Goal: Navigation & Orientation: Find specific page/section

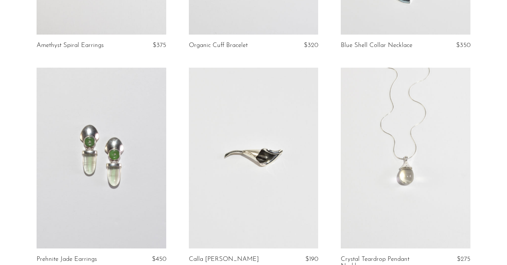
scroll to position [299, 0]
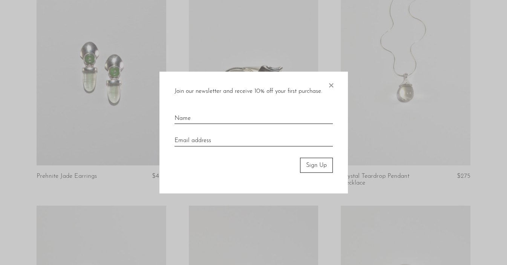
click at [336, 85] on div "Join our newsletter and receive 10% off your first purchase. × Sign Up" at bounding box center [253, 133] width 188 height 122
click at [332, 84] on span "×" at bounding box center [331, 84] width 8 height 24
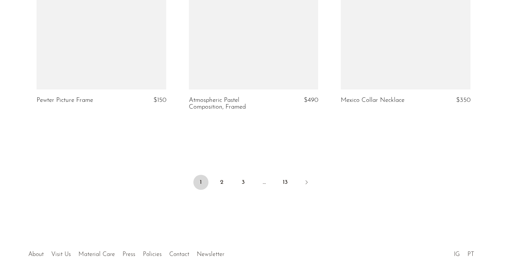
scroll to position [2594, 0]
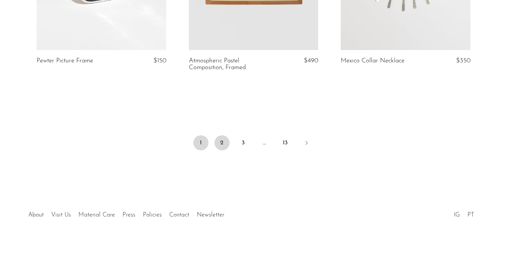
click at [217, 148] on link "2" at bounding box center [221, 143] width 15 height 15
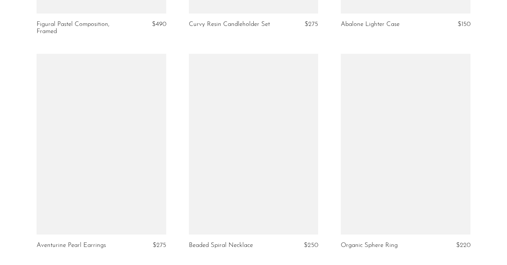
scroll to position [2496, 0]
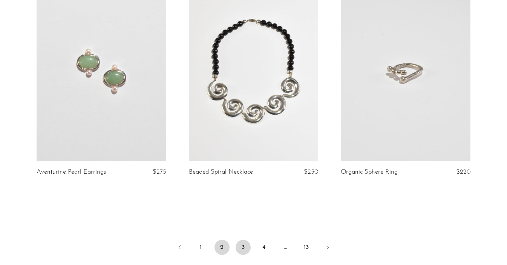
click at [240, 242] on link "3" at bounding box center [242, 247] width 15 height 15
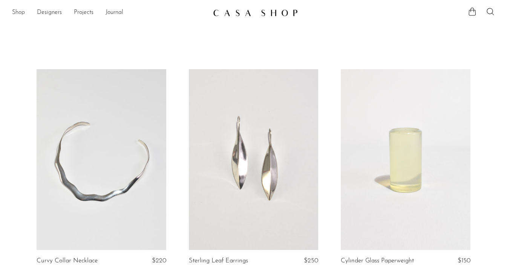
click at [20, 12] on link "Shop" at bounding box center [18, 13] width 13 height 10
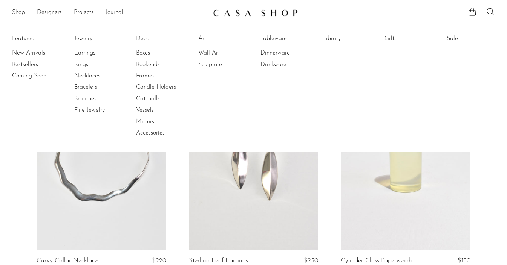
click at [76, 34] on li "Jewelry" at bounding box center [102, 38] width 56 height 11
click at [76, 37] on link "Jewelry" at bounding box center [102, 39] width 56 height 8
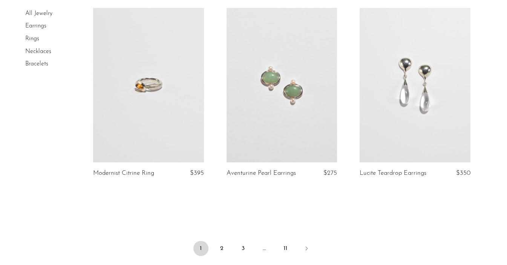
scroll to position [2273, 0]
